Goal: Information Seeking & Learning: Check status

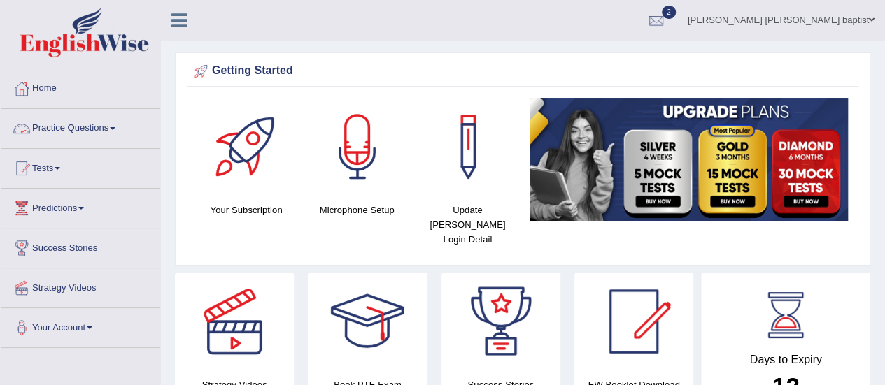
click at [118, 130] on link "Practice Questions" at bounding box center [80, 126] width 159 height 35
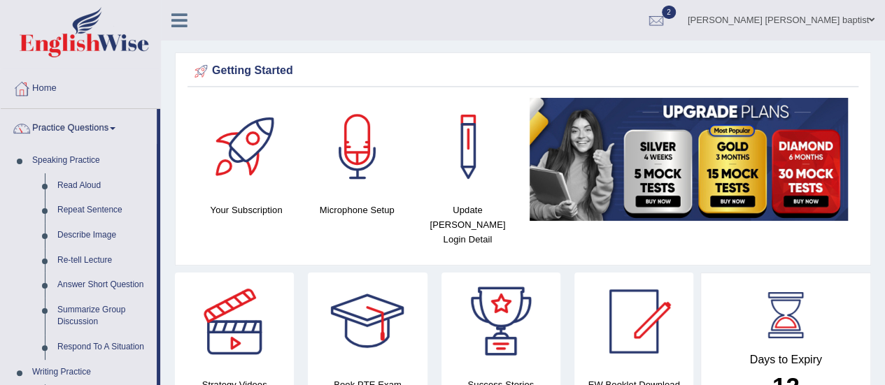
click at [120, 130] on link "Practice Questions" at bounding box center [79, 126] width 156 height 35
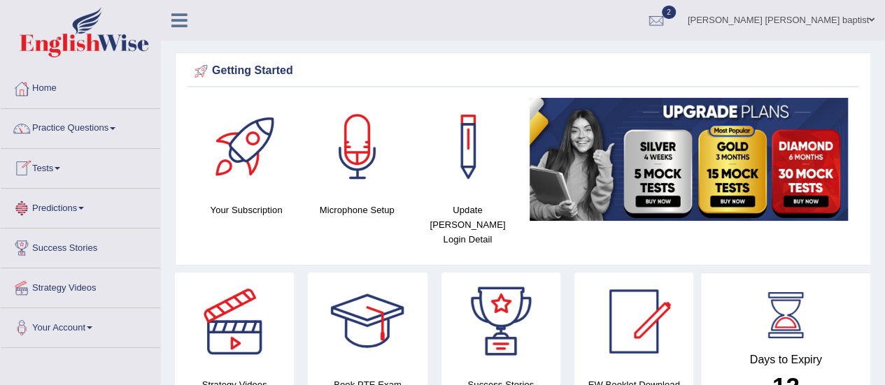
click at [60, 167] on span at bounding box center [58, 168] width 6 height 3
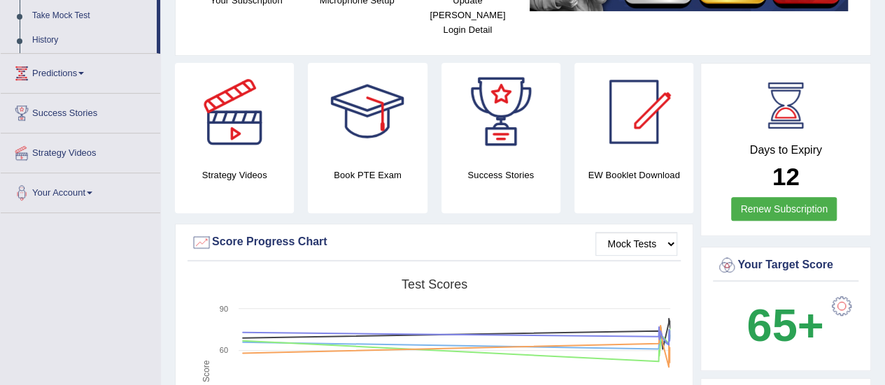
scroll to position [70, 0]
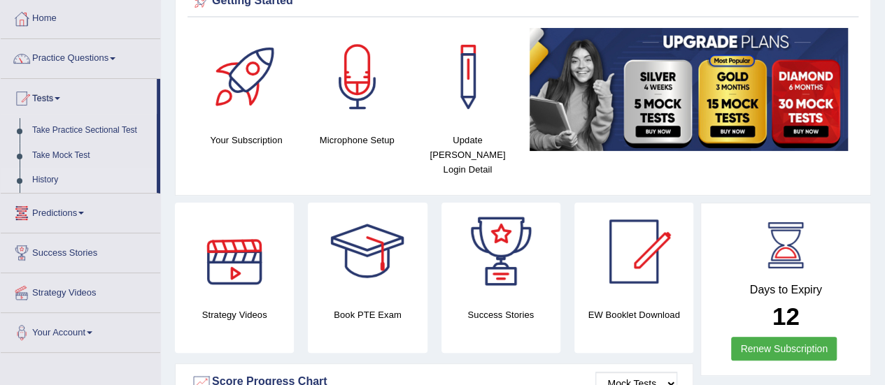
click at [43, 171] on link "History" at bounding box center [91, 180] width 131 height 25
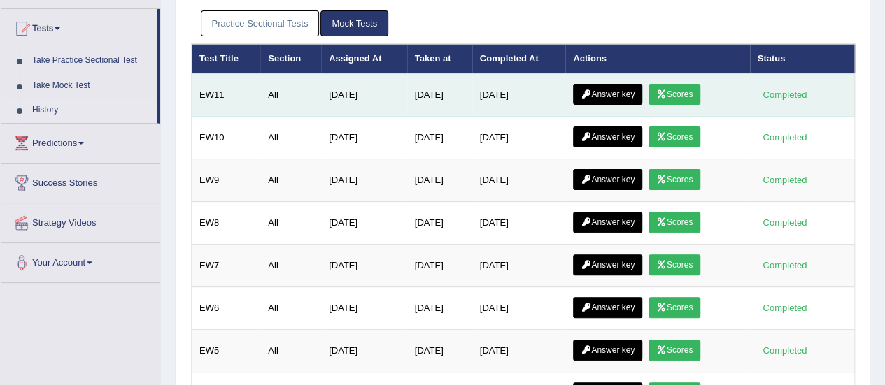
click at [675, 92] on link "Scores" at bounding box center [674, 94] width 52 height 21
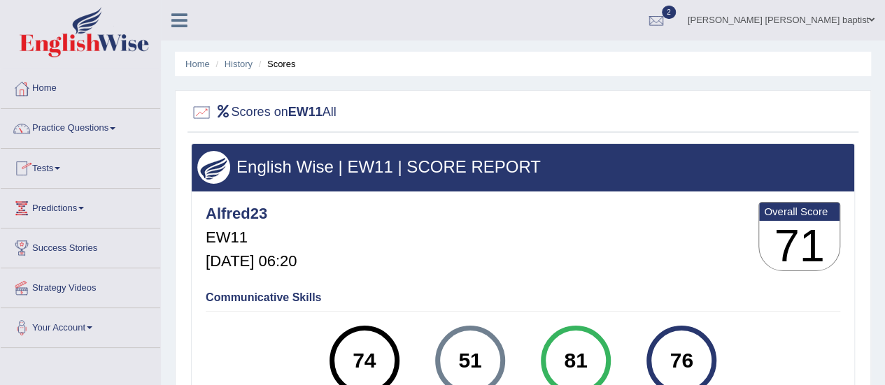
click at [50, 166] on link "Tests" at bounding box center [80, 166] width 159 height 35
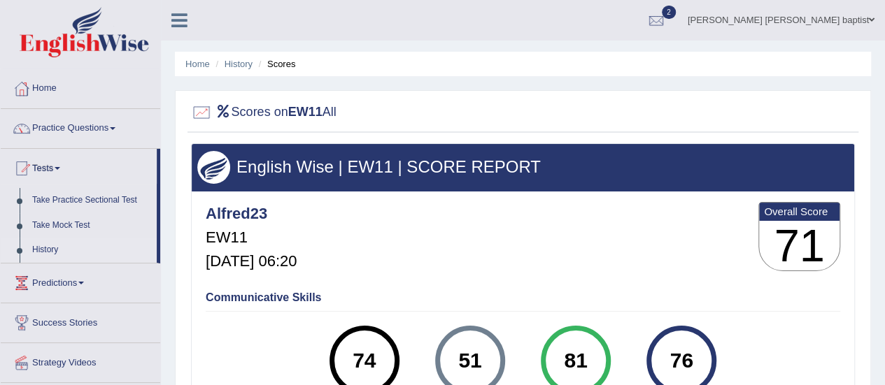
click at [50, 252] on link "History" at bounding box center [91, 250] width 131 height 25
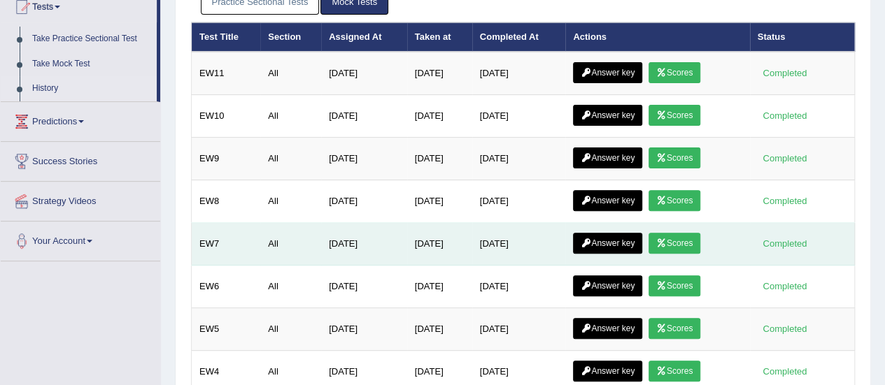
scroll to position [140, 0]
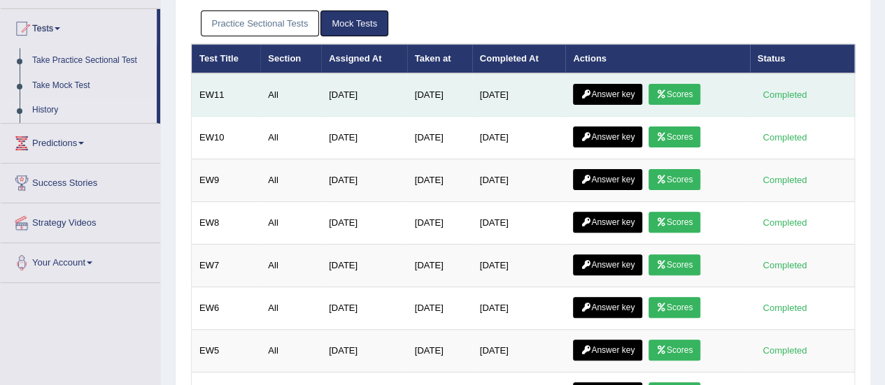
click at [611, 91] on link "Answer key" at bounding box center [607, 94] width 69 height 21
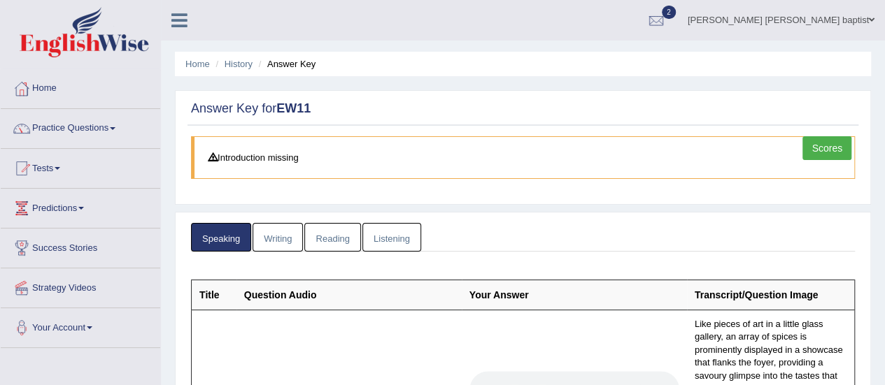
click at [275, 234] on link "Writing" at bounding box center [278, 237] width 50 height 29
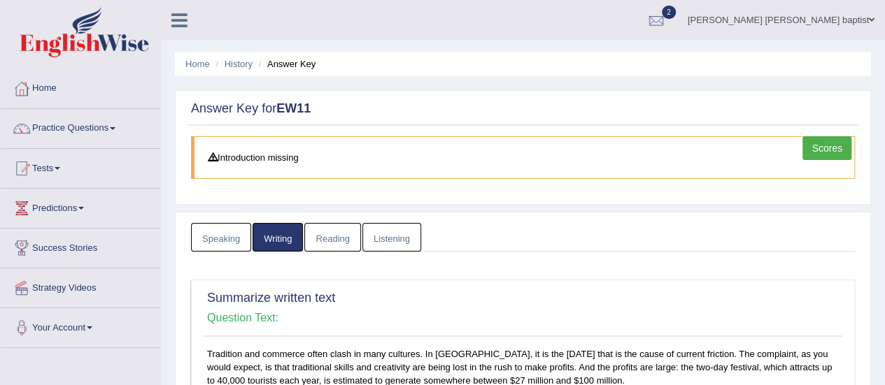
click at [333, 243] on link "Reading" at bounding box center [332, 237] width 56 height 29
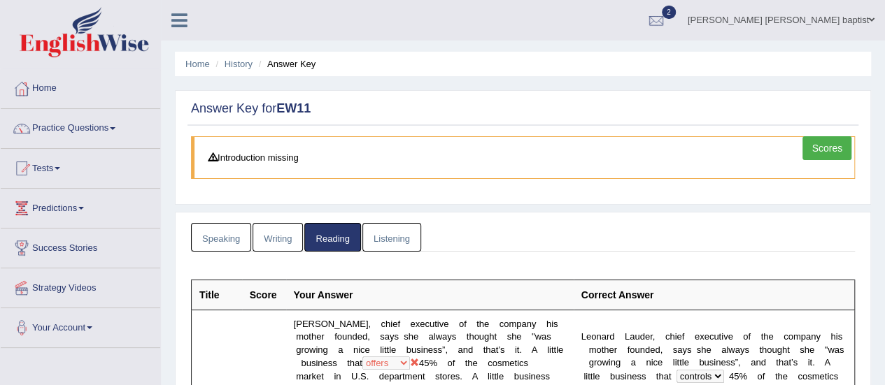
click at [409, 230] on link "Listening" at bounding box center [391, 237] width 59 height 29
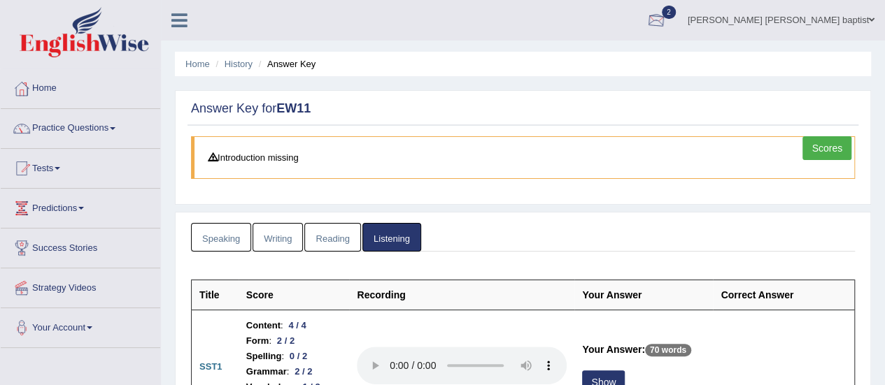
click at [667, 13] on div at bounding box center [656, 20] width 21 height 21
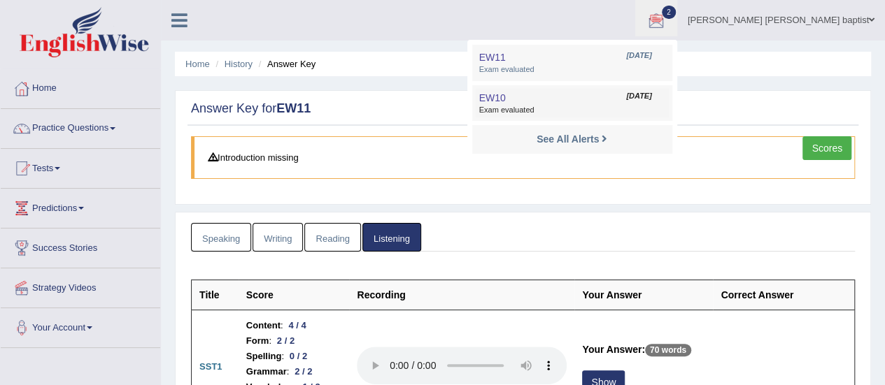
click at [651, 96] on span "Aug 22, 2025" at bounding box center [638, 96] width 25 height 11
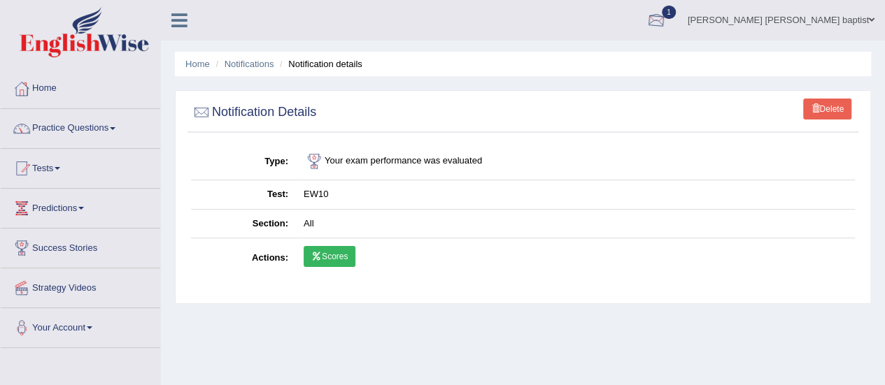
click at [667, 16] on div at bounding box center [656, 20] width 21 height 21
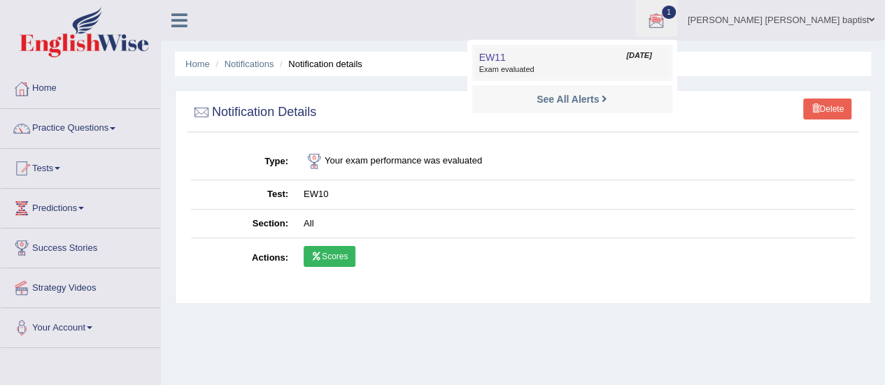
click at [636, 67] on span "Exam evaluated" at bounding box center [572, 69] width 186 height 11
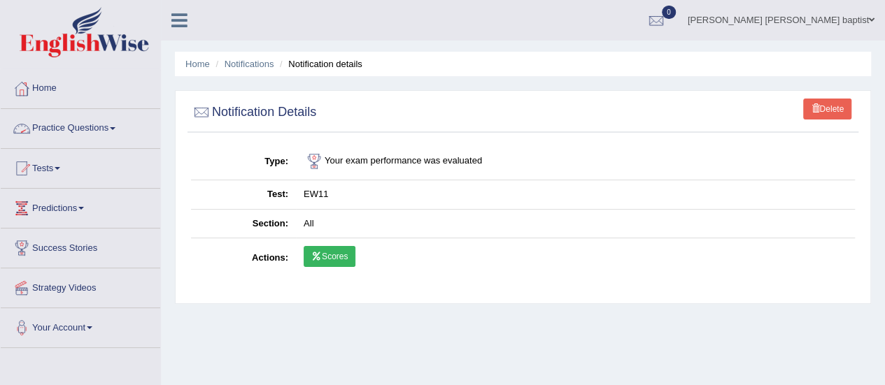
click at [120, 129] on link "Practice Questions" at bounding box center [80, 126] width 159 height 35
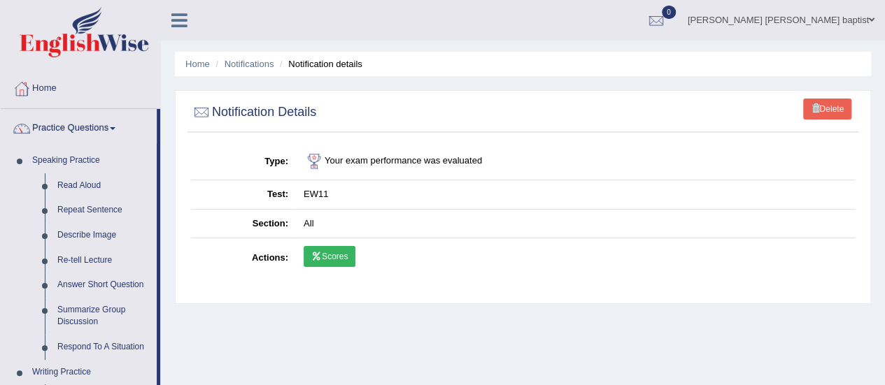
scroll to position [140, 0]
